Goal: Information Seeking & Learning: Compare options

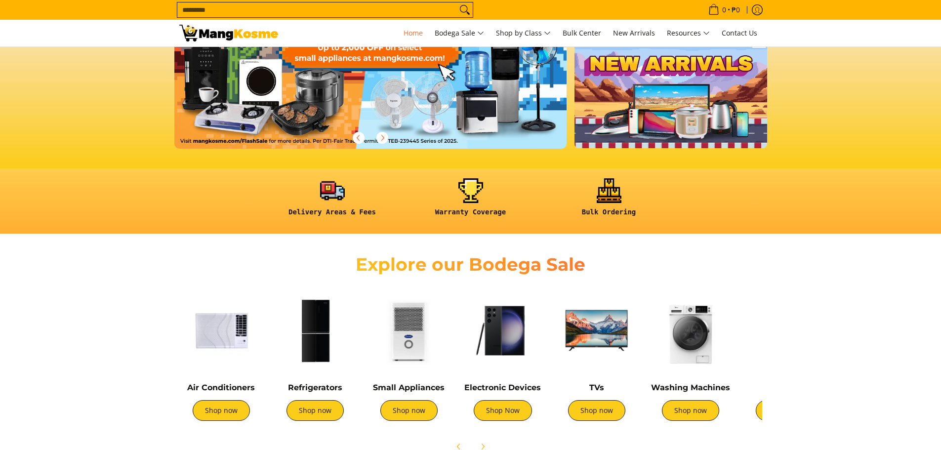
scroll to position [346, 0]
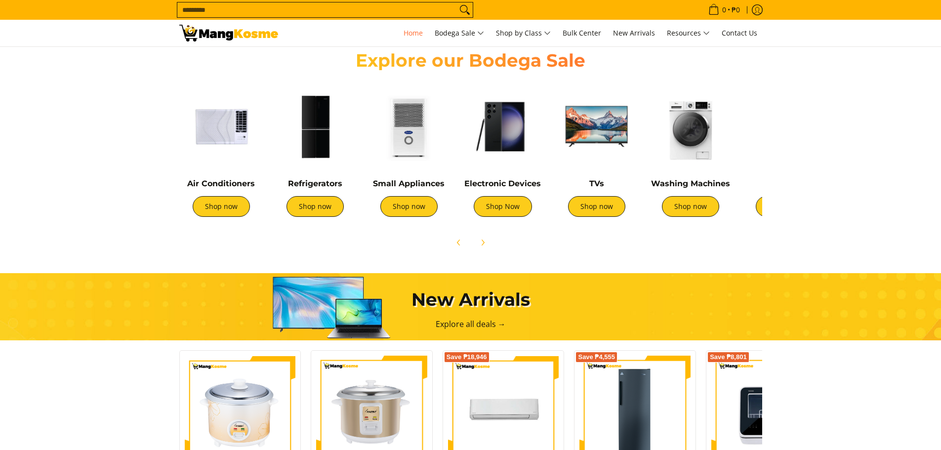
click at [324, 115] on img at bounding box center [315, 126] width 84 height 84
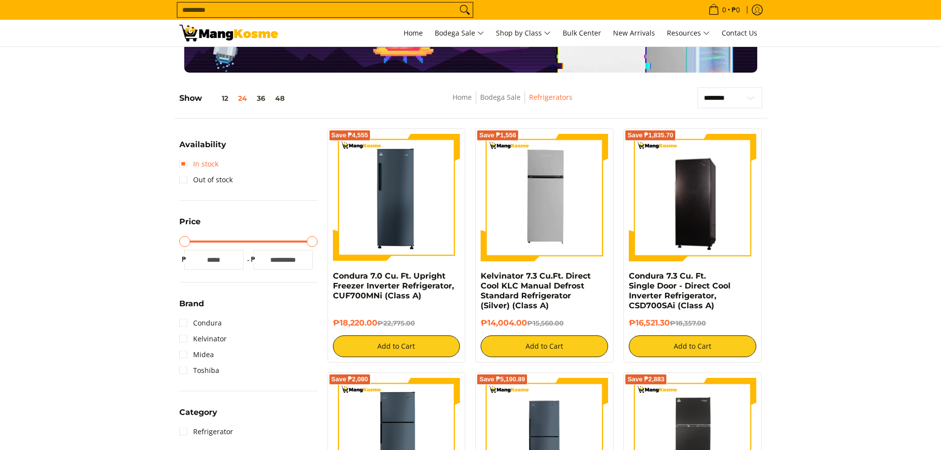
click at [195, 161] on link "In stock" at bounding box center [198, 164] width 39 height 16
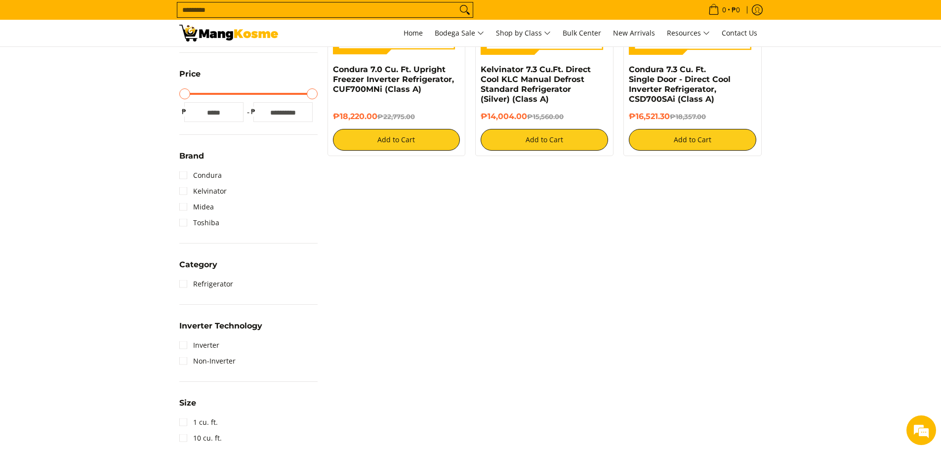
scroll to position [337, 0]
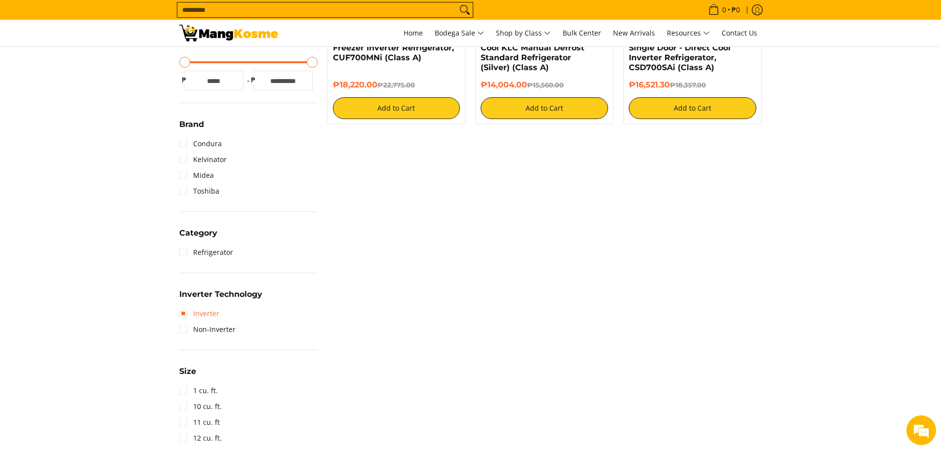
click at [188, 312] on link "Inverter" at bounding box center [199, 314] width 40 height 16
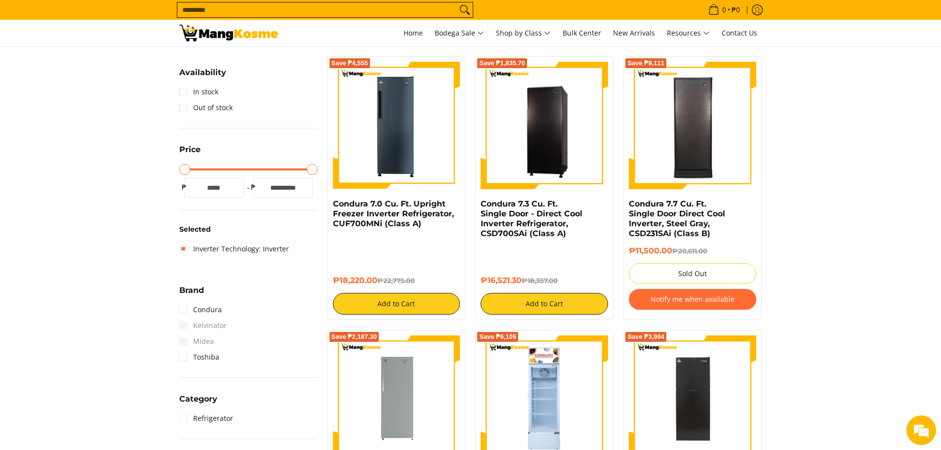
scroll to position [189, 0]
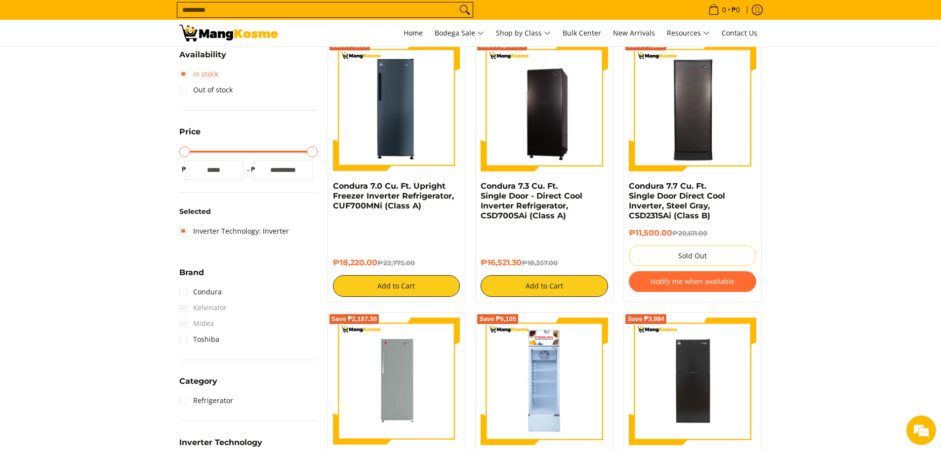
click at [205, 76] on link "In stock" at bounding box center [198, 74] width 39 height 16
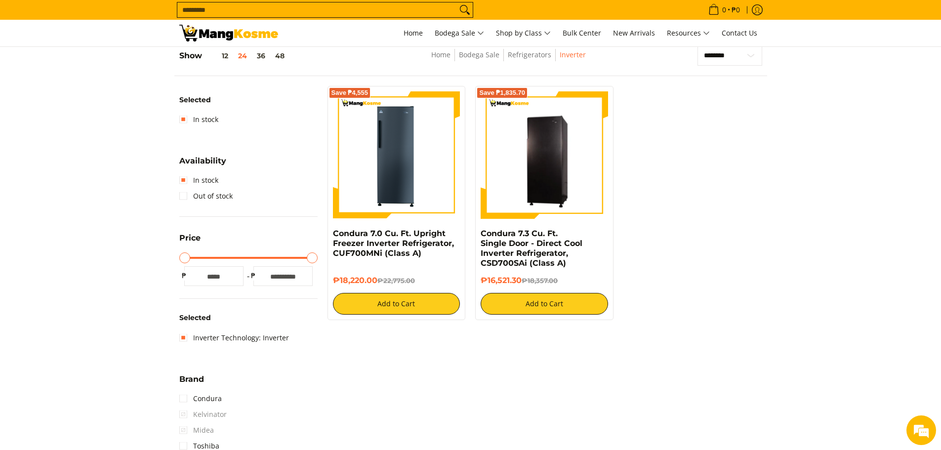
scroll to position [139, 0]
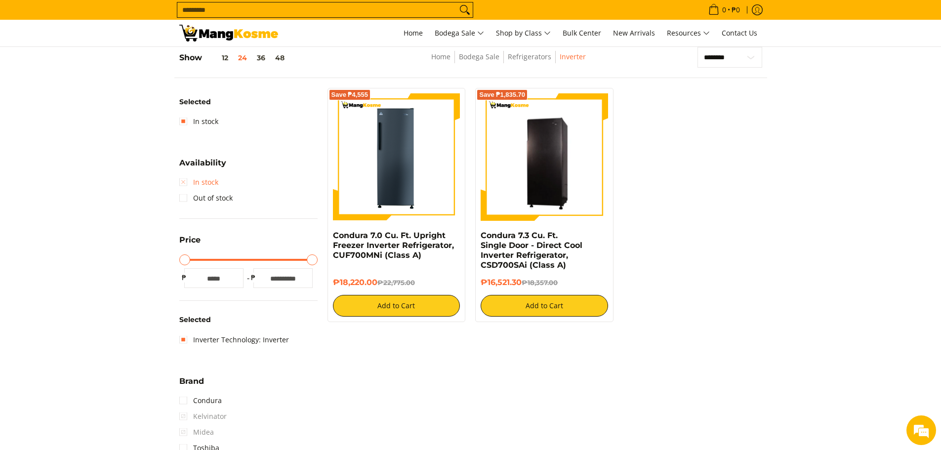
click at [207, 179] on link "In stock" at bounding box center [198, 182] width 39 height 16
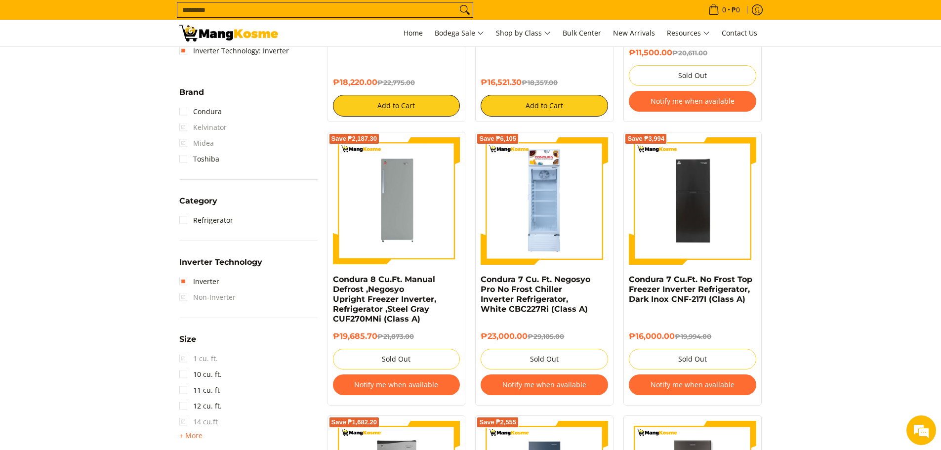
scroll to position [386, 0]
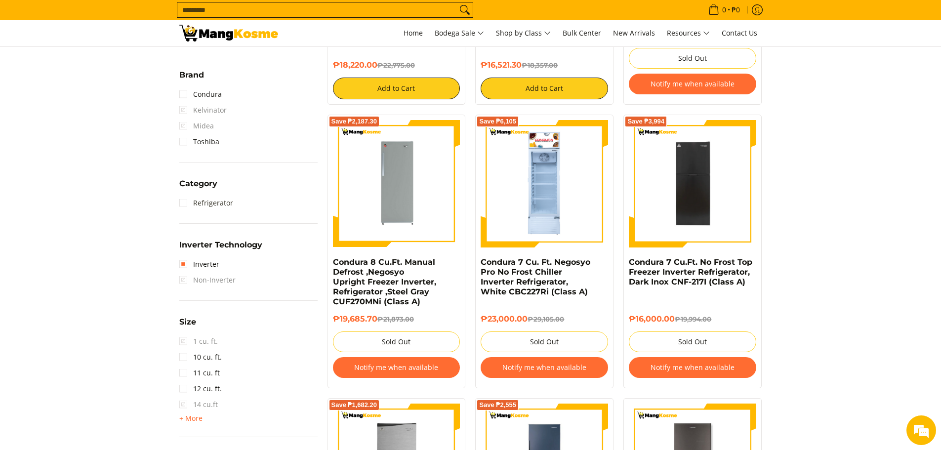
click at [214, 200] on link "Refrigerator" at bounding box center [206, 203] width 54 height 16
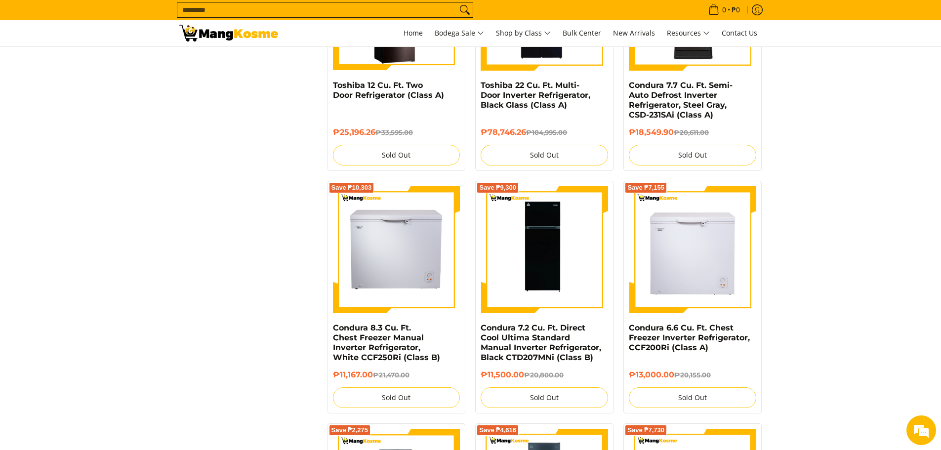
scroll to position [1324, 0]
